Goal: Task Accomplishment & Management: Use online tool/utility

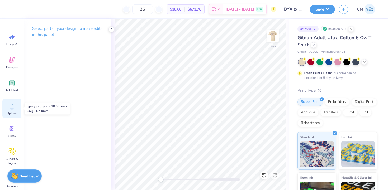
click at [12, 113] on span "Upload" at bounding box center [12, 113] width 11 height 4
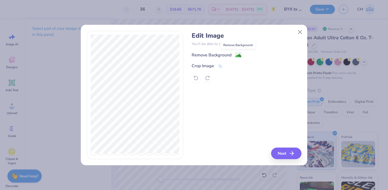
click at [235, 54] on image at bounding box center [238, 56] width 6 height 6
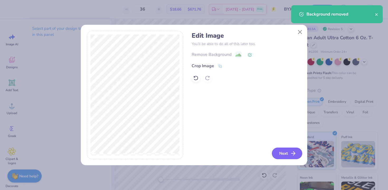
click at [284, 151] on button "Next" at bounding box center [287, 154] width 30 height 12
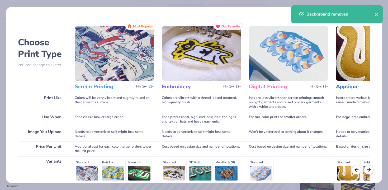
scroll to position [73, 0]
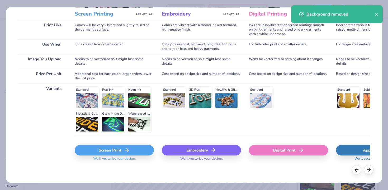
click at [111, 149] on div "Screen Print" at bounding box center [114, 150] width 79 height 11
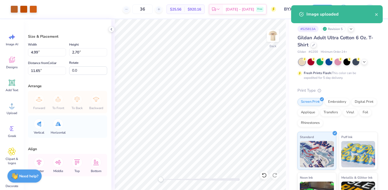
type input "3.24"
type input "1.76"
type input "12.59"
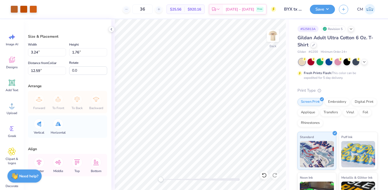
type input "4.08"
type input "2.21"
type input "3.46"
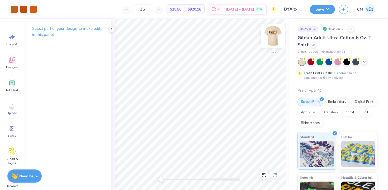
click at [275, 39] on img at bounding box center [272, 35] width 21 height 21
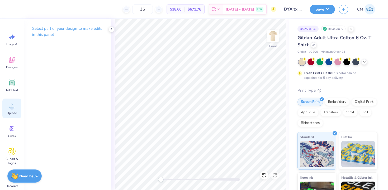
click at [14, 110] on div "Upload" at bounding box center [11, 109] width 19 height 20
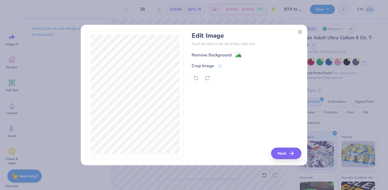
click at [237, 56] on image at bounding box center [238, 56] width 6 height 6
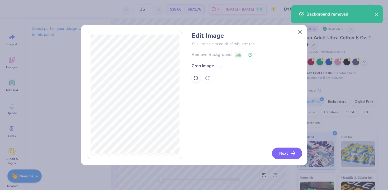
click at [284, 152] on button "Next" at bounding box center [287, 154] width 30 height 12
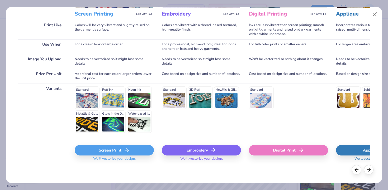
click at [119, 152] on div "Screen Print" at bounding box center [114, 150] width 79 height 11
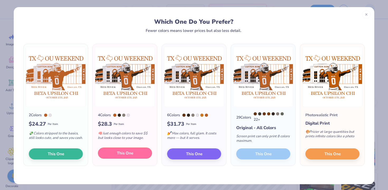
click at [111, 155] on button "This One" at bounding box center [125, 153] width 54 height 11
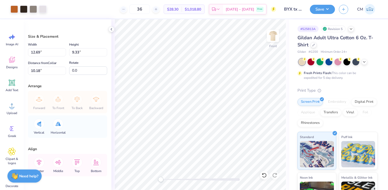
type input "12.69"
type input "9.33"
type input "10.18"
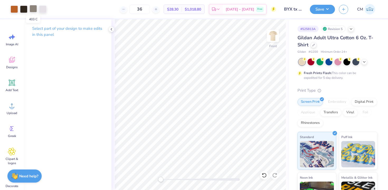
click at [34, 8] on div at bounding box center [33, 8] width 7 height 7
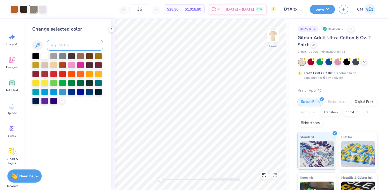
click at [61, 50] on input at bounding box center [75, 45] width 56 height 11
type input "663"
click at [113, 30] on icon at bounding box center [111, 29] width 4 height 4
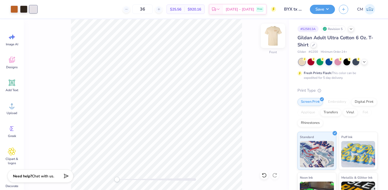
click at [275, 36] on img at bounding box center [272, 35] width 21 height 21
click at [269, 30] on img at bounding box center [272, 35] width 21 height 21
click at [275, 38] on img at bounding box center [272, 35] width 21 height 21
click at [275, 38] on img at bounding box center [272, 36] width 11 height 11
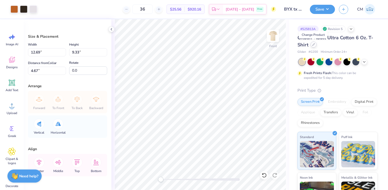
click at [313, 46] on icon at bounding box center [313, 44] width 3 height 3
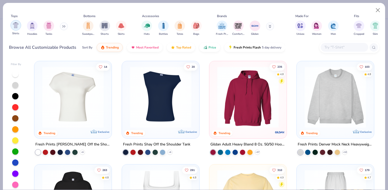
click at [18, 25] on img "filter for Shirts" at bounding box center [16, 25] width 6 height 6
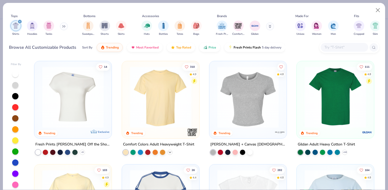
click at [170, 151] on icon at bounding box center [170, 152] width 4 height 4
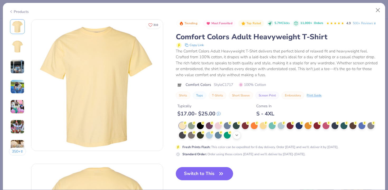
click at [239, 136] on icon at bounding box center [236, 135] width 4 height 4
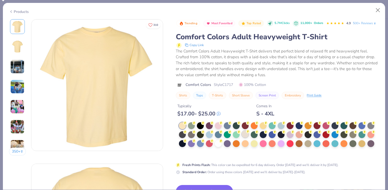
click at [247, 133] on circle at bounding box center [248, 132] width 4 height 4
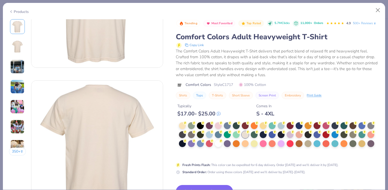
scroll to position [187, 0]
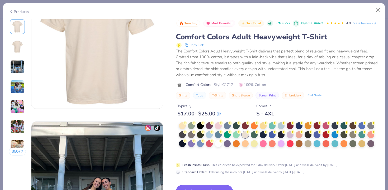
click at [198, 187] on button "Switch to This" at bounding box center [204, 191] width 57 height 13
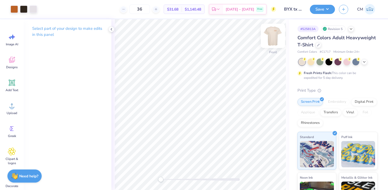
click at [271, 35] on img at bounding box center [272, 35] width 21 height 21
click at [270, 36] on img at bounding box center [272, 35] width 21 height 21
click at [316, 47] on div at bounding box center [318, 45] width 6 height 6
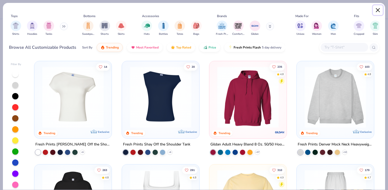
click at [377, 13] on button "Close" at bounding box center [378, 10] width 10 height 10
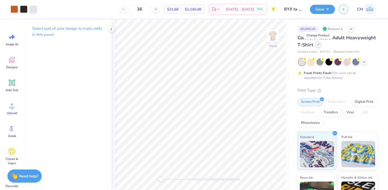
click at [318, 45] on icon at bounding box center [318, 44] width 3 height 3
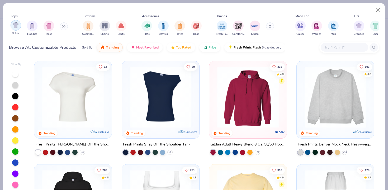
click at [19, 25] on div "filter for Shirts" at bounding box center [16, 25] width 11 height 11
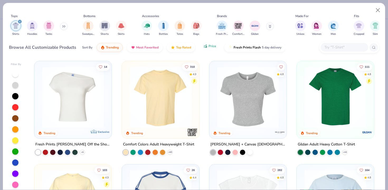
click at [210, 47] on span "Price" at bounding box center [212, 46] width 8 height 4
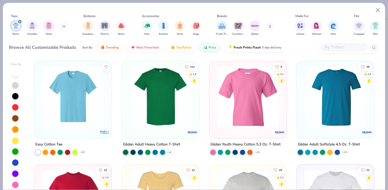
click at [171, 151] on icon at bounding box center [170, 152] width 4 height 4
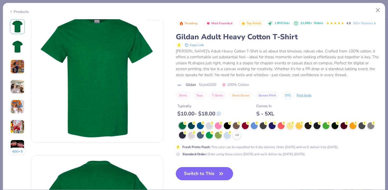
scroll to position [11, 0]
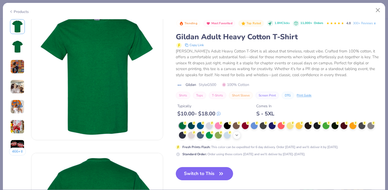
click at [236, 135] on polyline at bounding box center [237, 135] width 2 height 1
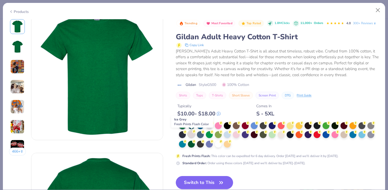
click at [193, 134] on div at bounding box center [191, 134] width 7 height 7
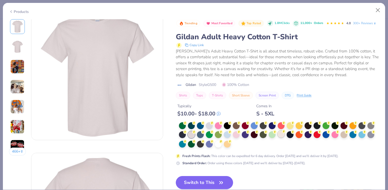
click at [280, 133] on div at bounding box center [280, 134] width 7 height 7
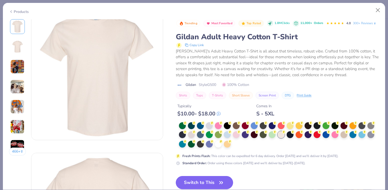
click at [214, 179] on button "Switch to This" at bounding box center [204, 182] width 57 height 13
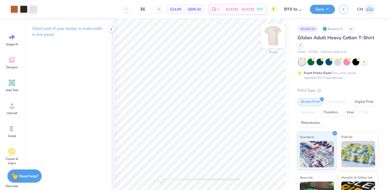
click at [274, 39] on img at bounding box center [272, 35] width 21 height 21
click at [274, 39] on img at bounding box center [272, 36] width 11 height 11
click at [318, 7] on button "Save" at bounding box center [322, 8] width 25 height 9
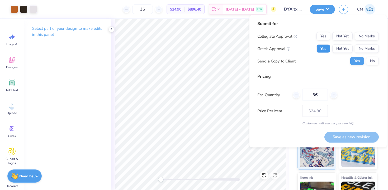
click at [324, 51] on button "Yes" at bounding box center [323, 49] width 14 height 8
click at [366, 36] on button "No Marks" at bounding box center [366, 36] width 24 height 8
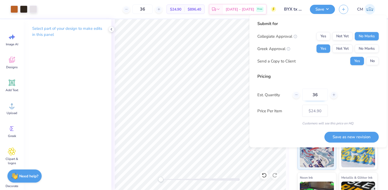
click at [318, 97] on input "36" at bounding box center [315, 95] width 26 height 12
type input "3"
type input "0"
type input "02"
type input "2"
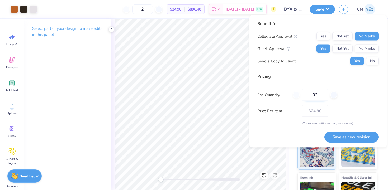
type input "024"
type input "24"
type input "$29.92"
type input "0"
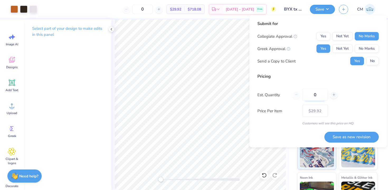
type input "03"
type input "3"
type input "036"
type input "36"
type input "$24.90"
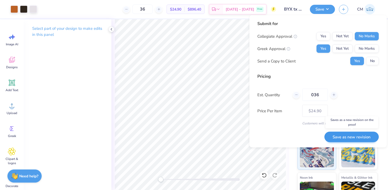
type input "036"
click at [343, 137] on button "Save as new revision" at bounding box center [351, 137] width 54 height 11
type input "$24.90"
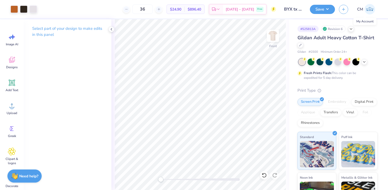
click at [366, 7] on img at bounding box center [369, 9] width 11 height 11
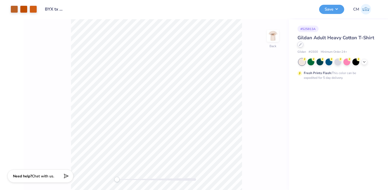
click at [302, 44] on div at bounding box center [300, 45] width 6 height 6
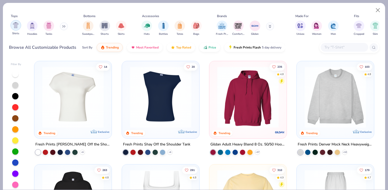
click at [18, 26] on img "filter for Shirts" at bounding box center [16, 25] width 6 height 6
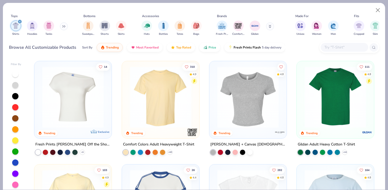
click at [170, 148] on div "Comfort Colors Adult Heavyweight T-Shirt + 60" at bounding box center [161, 148] width 78 height 14
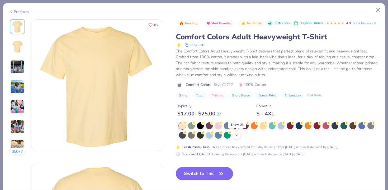
click at [237, 135] on icon at bounding box center [236, 135] width 4 height 4
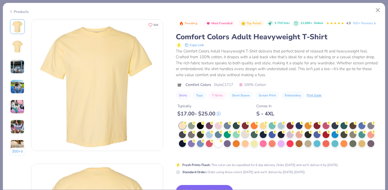
click at [247, 134] on div at bounding box center [245, 134] width 7 height 7
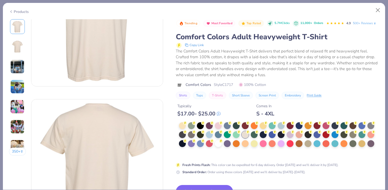
scroll to position [192, 0]
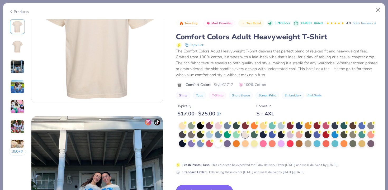
click at [199, 187] on button "Switch to This" at bounding box center [204, 191] width 57 height 13
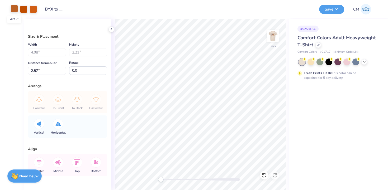
click at [16, 8] on div at bounding box center [14, 8] width 7 height 7
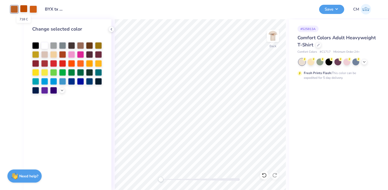
click at [27, 7] on div at bounding box center [23, 8] width 7 height 7
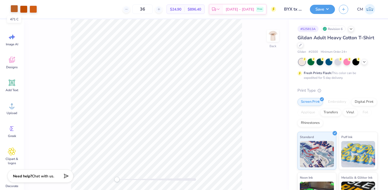
click at [17, 9] on div at bounding box center [14, 8] width 7 height 7
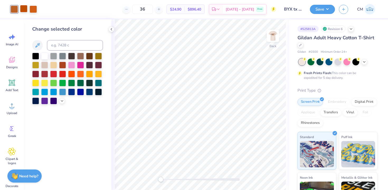
click at [23, 8] on div at bounding box center [23, 8] width 7 height 7
click at [61, 45] on input at bounding box center [75, 45] width 56 height 11
type input "471"
click at [25, 4] on div "Art colors" at bounding box center [13, 9] width 27 height 18
click at [25, 10] on div at bounding box center [23, 8] width 7 height 7
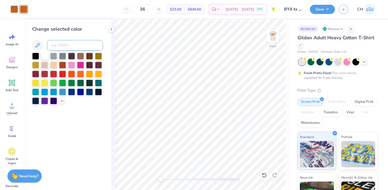
click at [60, 47] on input at bounding box center [75, 45] width 56 height 11
type input "471"
click at [270, 35] on img at bounding box center [272, 35] width 21 height 21
click at [272, 34] on img at bounding box center [272, 35] width 21 height 21
click at [272, 40] on img at bounding box center [272, 35] width 21 height 21
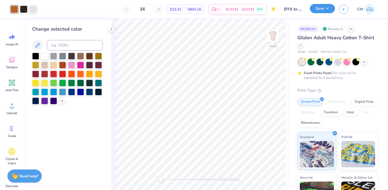
click at [320, 7] on button "Save" at bounding box center [322, 8] width 25 height 9
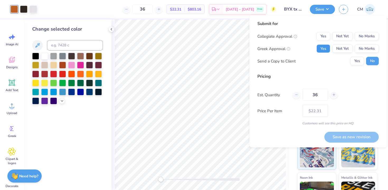
click at [325, 51] on button "Yes" at bounding box center [323, 49] width 14 height 8
click at [369, 35] on button "No Marks" at bounding box center [366, 36] width 24 height 8
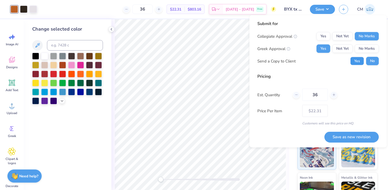
click at [362, 58] on button "Yes" at bounding box center [357, 61] width 14 height 8
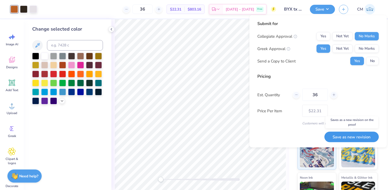
click at [340, 136] on button "Save as new revision" at bounding box center [351, 137] width 54 height 11
type input "$22.31"
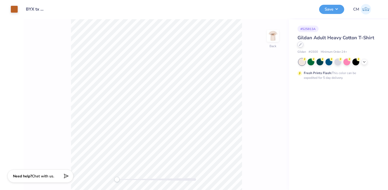
click at [299, 47] on div at bounding box center [300, 45] width 6 height 6
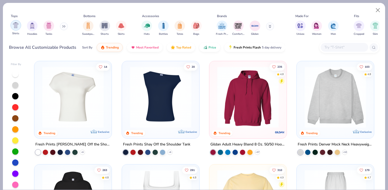
click at [19, 28] on div "filter for Shirts" at bounding box center [16, 25] width 11 height 11
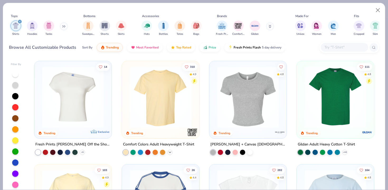
click at [168, 150] on div "+ 60" at bounding box center [169, 152] width 5 height 5
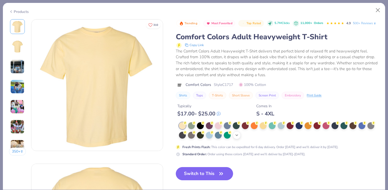
click at [235, 134] on icon at bounding box center [236, 135] width 4 height 4
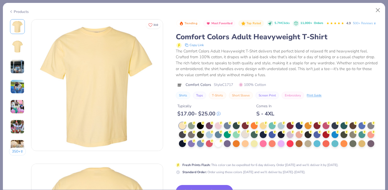
click at [245, 135] on div at bounding box center [245, 134] width 7 height 7
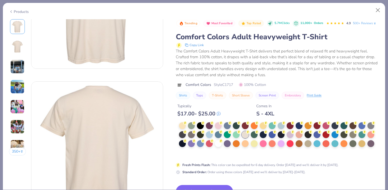
scroll to position [94, 0]
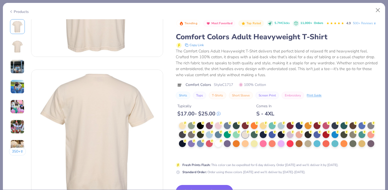
click at [202, 185] on button "Switch to This" at bounding box center [204, 191] width 57 height 13
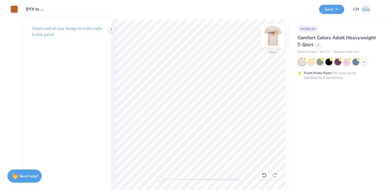
click at [274, 37] on img at bounding box center [272, 35] width 21 height 21
click at [332, 10] on button "Save" at bounding box center [331, 8] width 25 height 9
click at [364, 62] on icon at bounding box center [364, 61] width 4 height 4
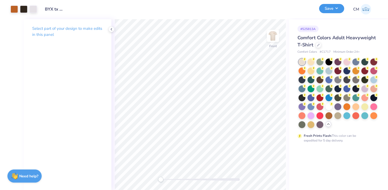
click at [330, 6] on button "Save" at bounding box center [331, 8] width 25 height 9
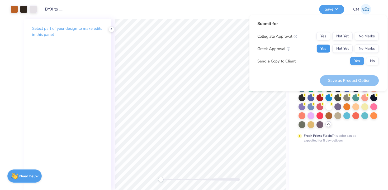
click at [328, 48] on button "Yes" at bounding box center [323, 49] width 14 height 8
click at [367, 38] on button "No Marks" at bounding box center [366, 36] width 24 height 8
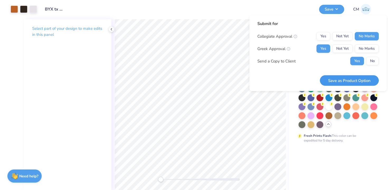
click at [356, 81] on button "Save as Product Option" at bounding box center [349, 80] width 59 height 11
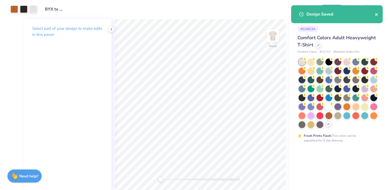
click at [376, 16] on icon "close" at bounding box center [377, 14] width 4 height 4
